Goal: Information Seeking & Learning: Learn about a topic

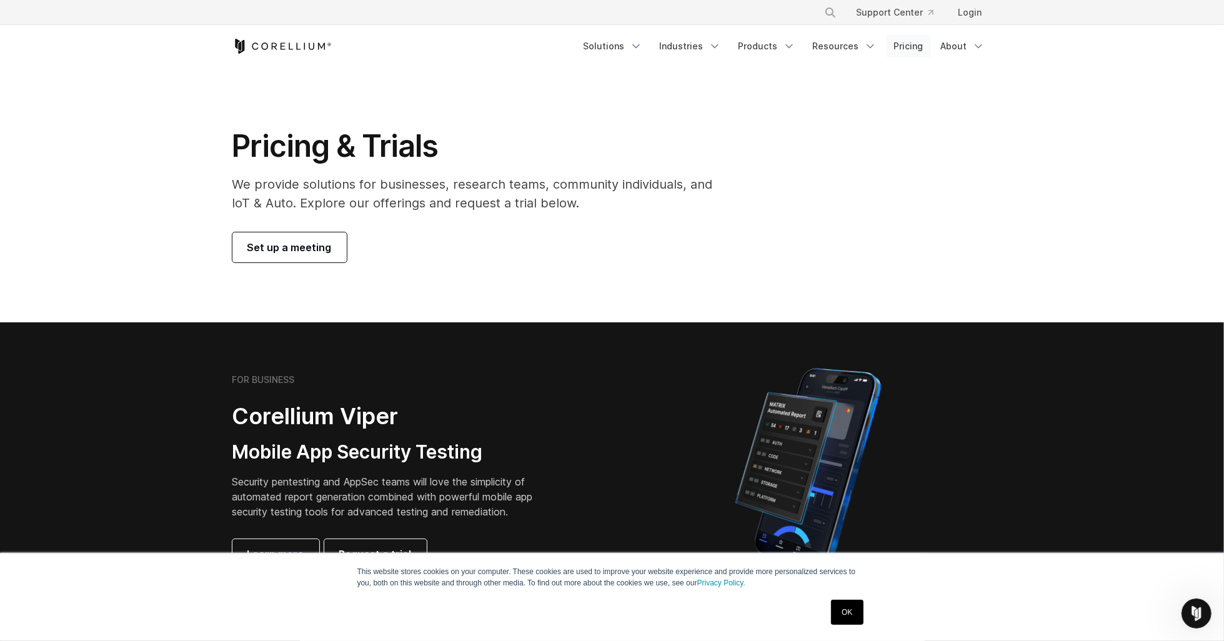
click at [916, 46] on link "Pricing" at bounding box center [909, 46] width 44 height 22
click at [976, 42] on icon "Navigation Menu" at bounding box center [978, 46] width 12 height 12
click at [987, 104] on p "Learn about our story and our mission." at bounding box center [983, 110] width 125 height 25
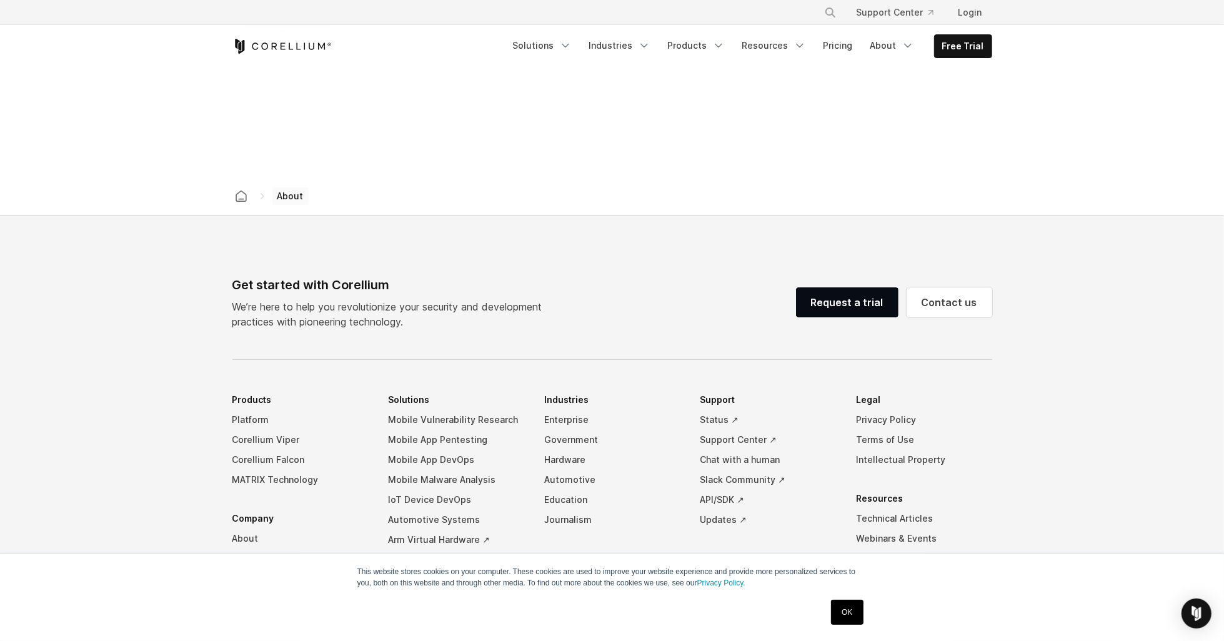
scroll to position [2000, 0]
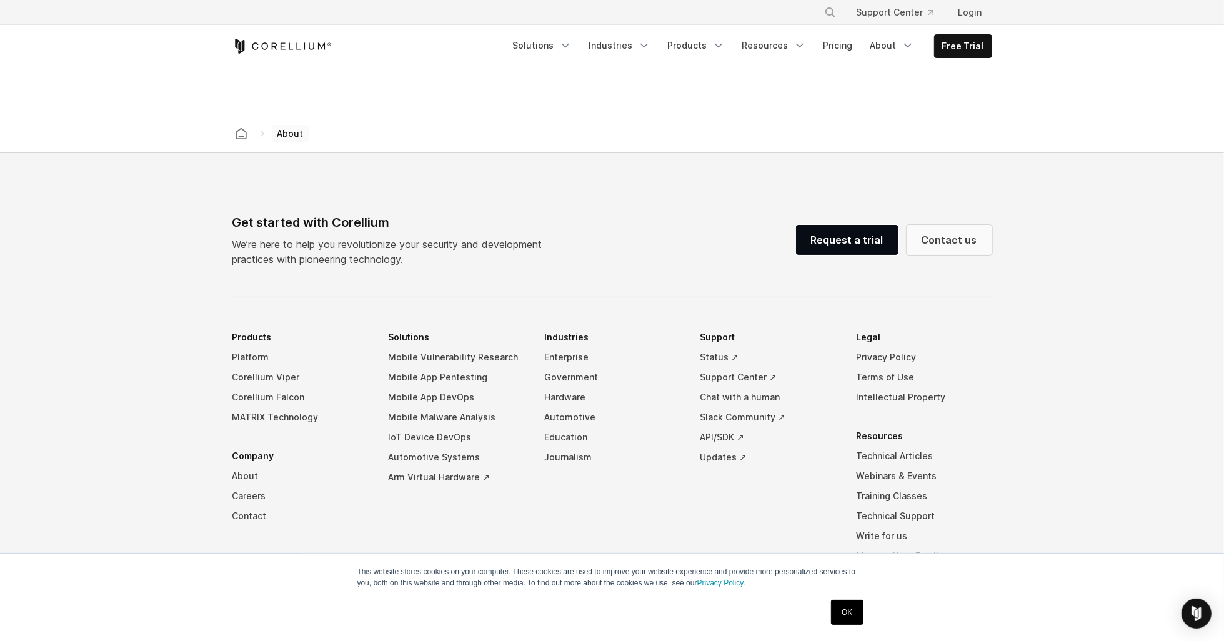
click at [952, 229] on link "Contact us" at bounding box center [950, 240] width 86 height 30
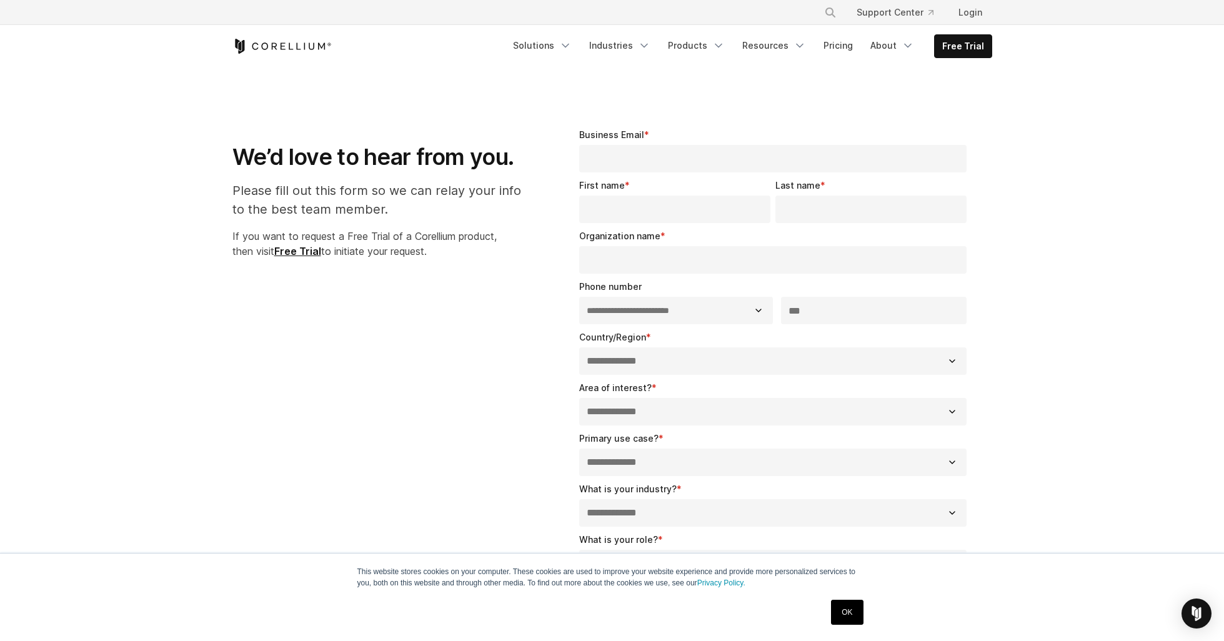
select select "**"
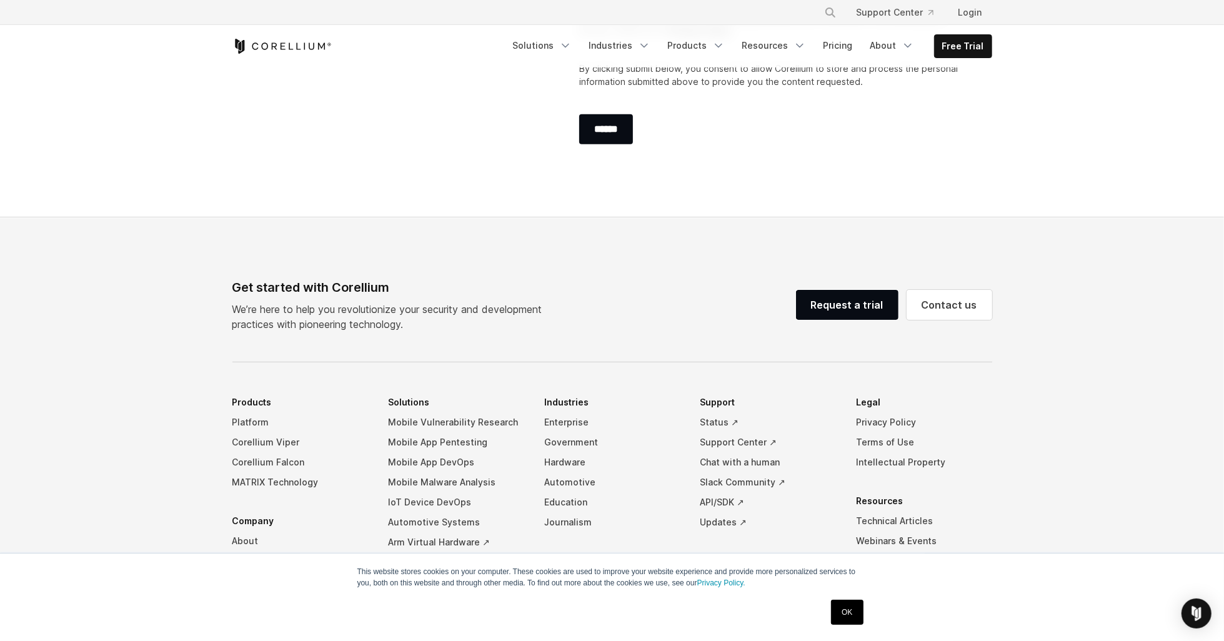
scroll to position [810, 0]
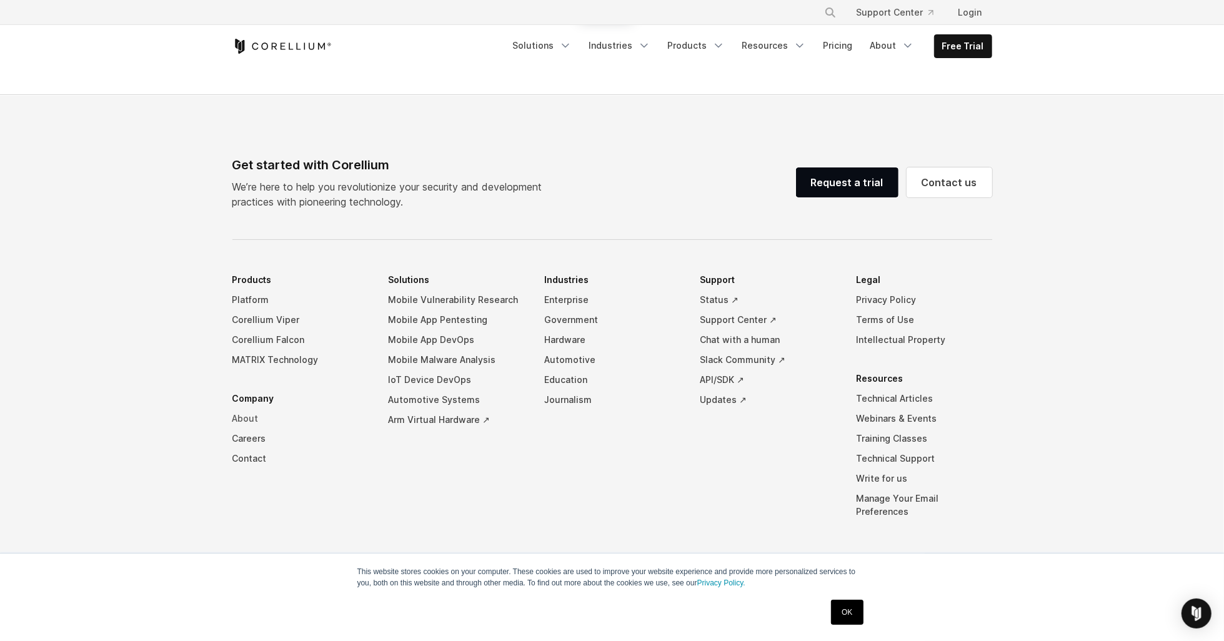
click at [251, 416] on link "About" at bounding box center [300, 419] width 136 height 20
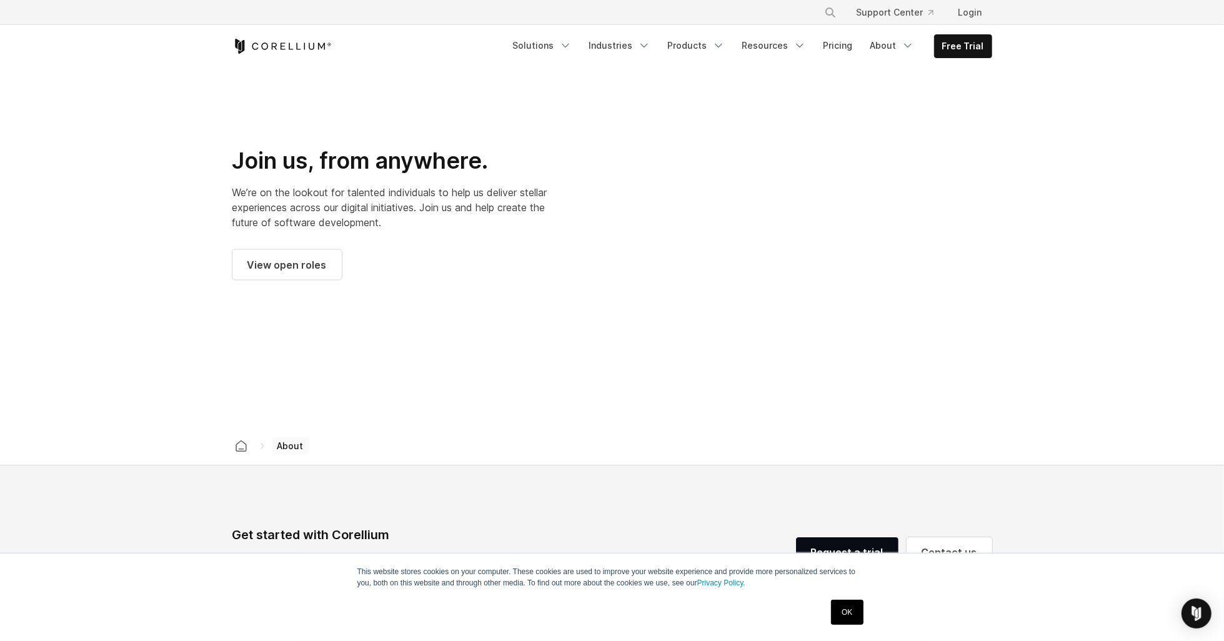
scroll to position [1750, 0]
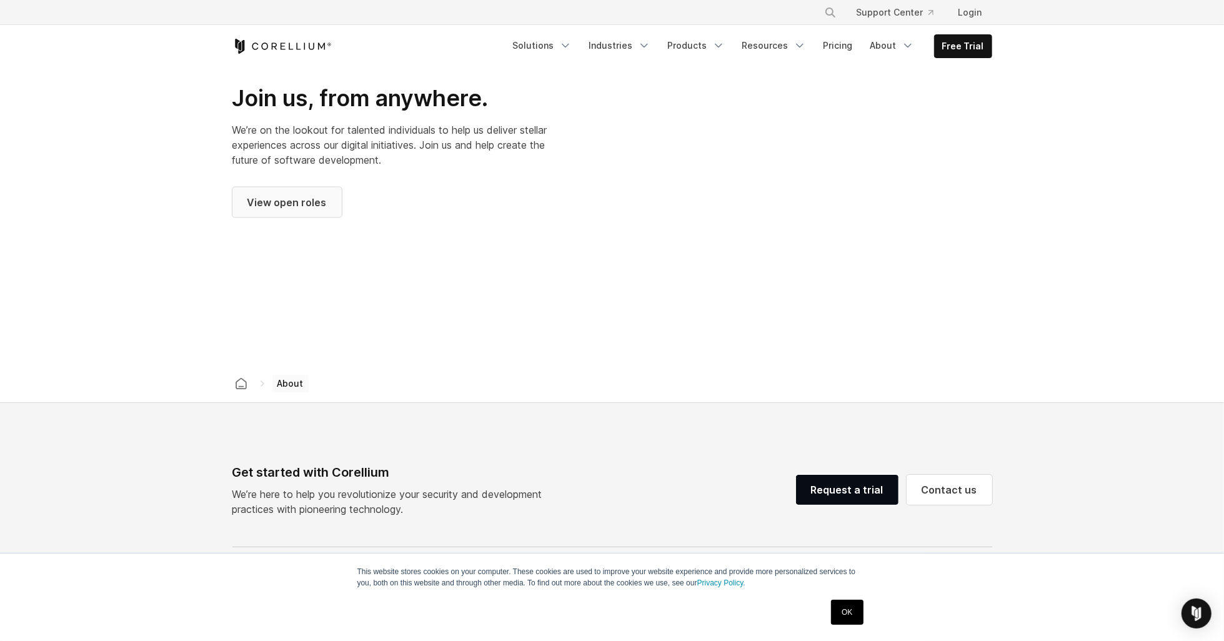
click at [297, 195] on span "View open roles" at bounding box center [286, 202] width 79 height 15
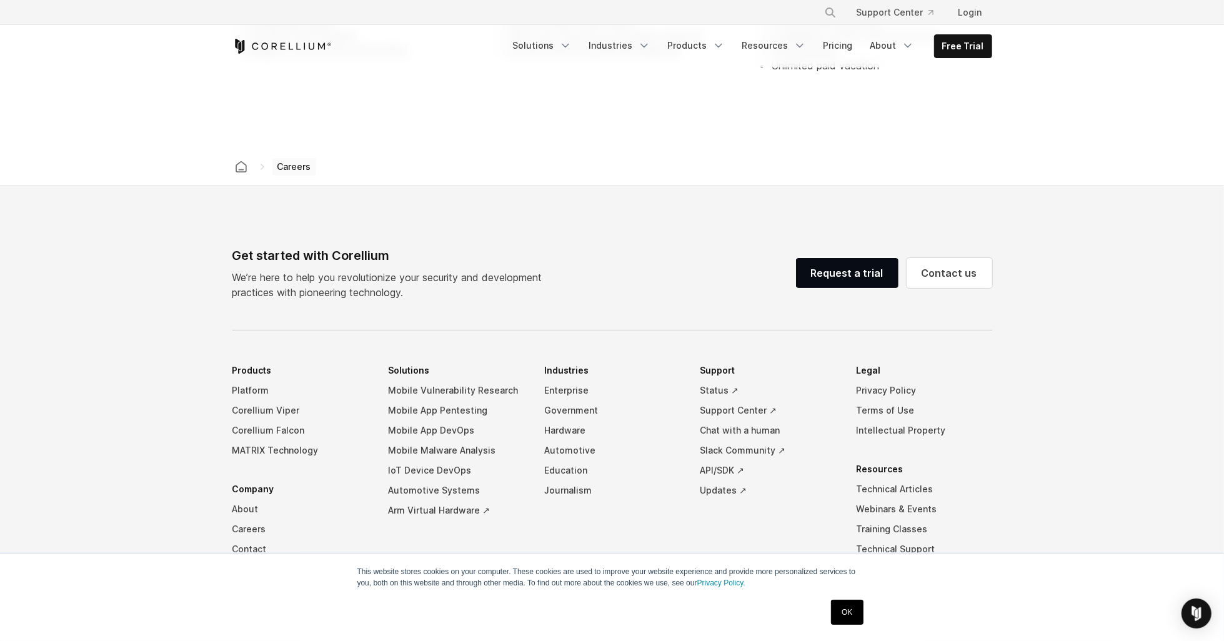
scroll to position [841, 0]
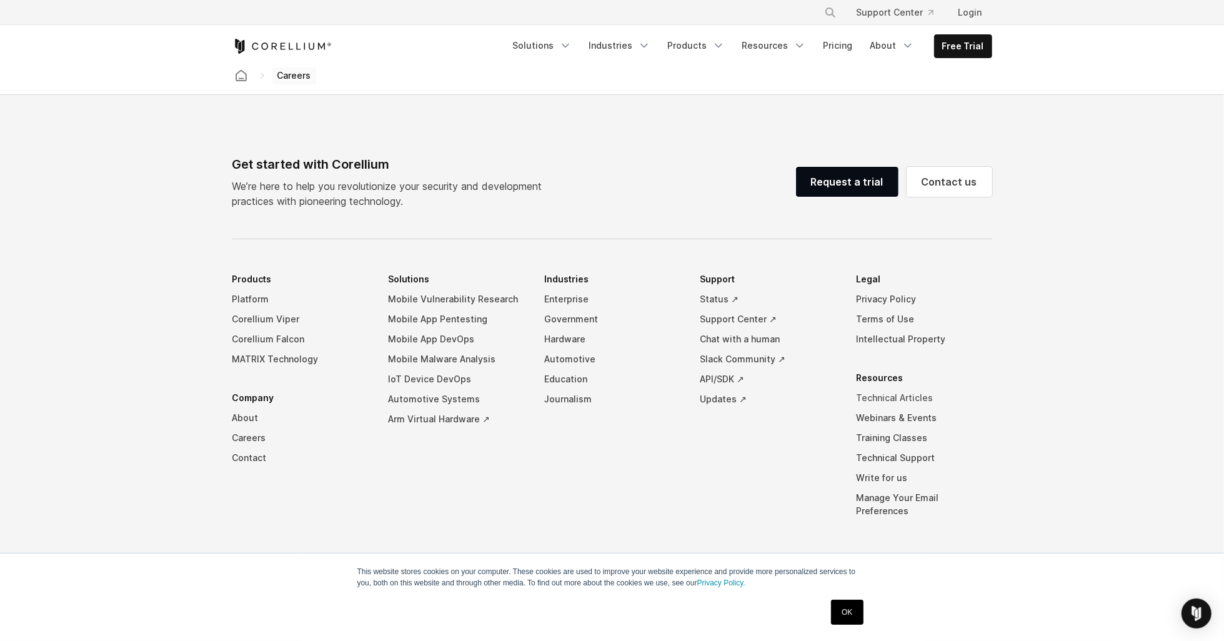
click at [909, 398] on link "Technical Articles" at bounding box center [924, 398] width 136 height 20
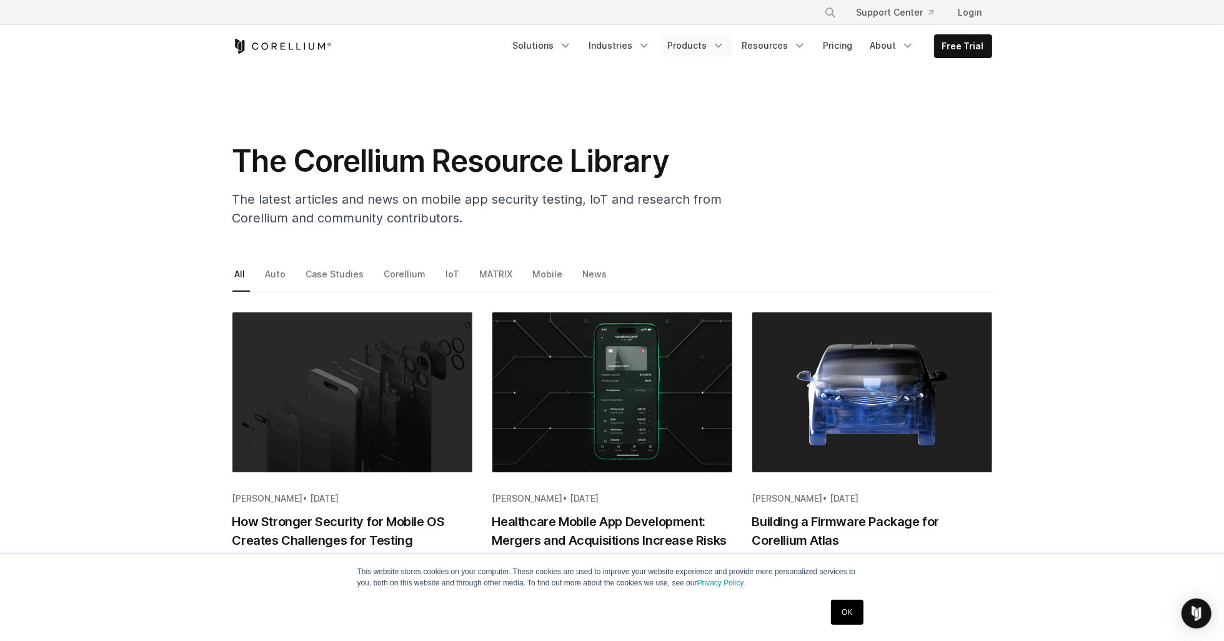
click at [717, 51] on link "Products" at bounding box center [697, 45] width 72 height 22
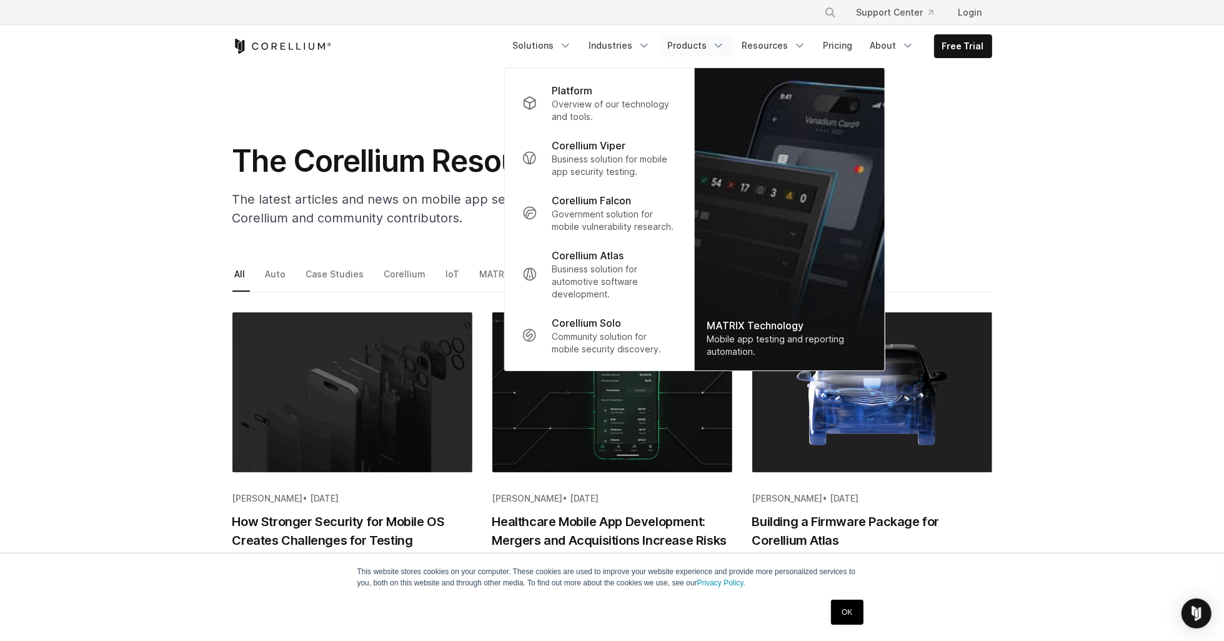
click at [184, 174] on section "The Corellium Resource Library The latest articles and news on mobile app secur…" at bounding box center [612, 152] width 1224 height 170
